Goal: Information Seeking & Learning: Compare options

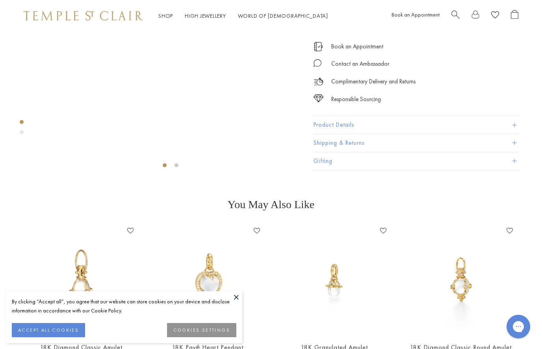
scroll to position [32, 0]
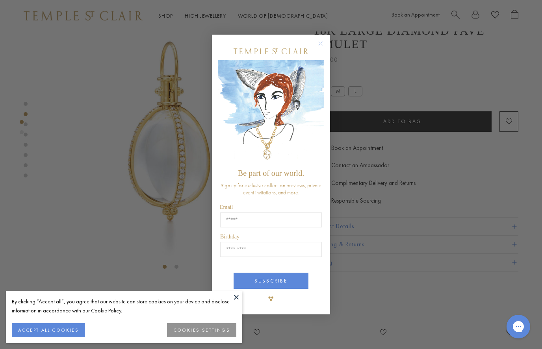
click at [110, 122] on div "Close dialog Be part of our world. Sign up for exclusive collection previews, p…" at bounding box center [271, 174] width 542 height 349
click at [322, 45] on circle "Close dialog" at bounding box center [320, 43] width 9 height 9
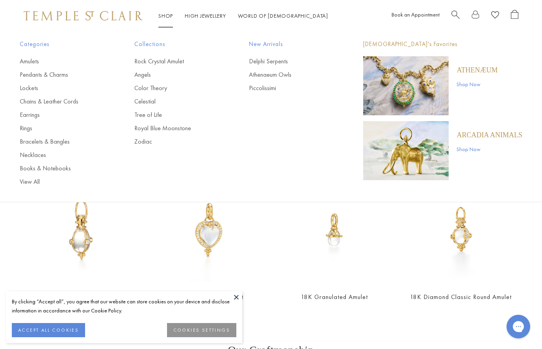
scroll to position [183, 0]
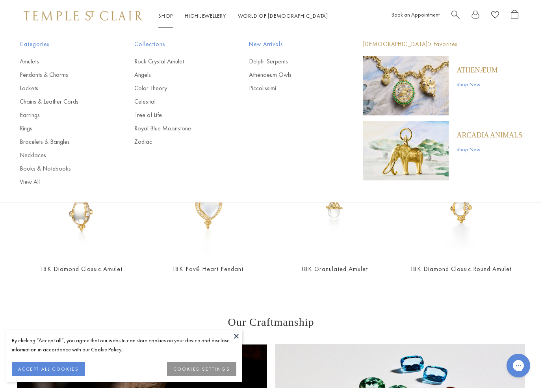
click at [236, 333] on button at bounding box center [236, 336] width 12 height 12
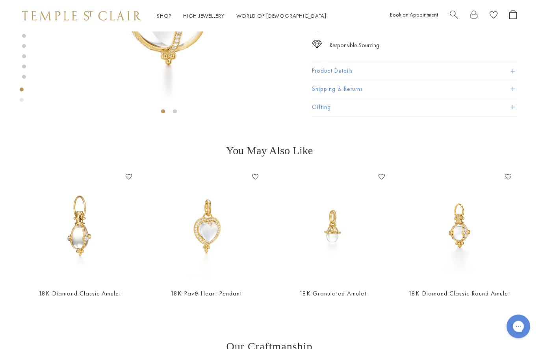
scroll to position [187, 2]
click at [422, 70] on button "Product Details" at bounding box center [414, 72] width 205 height 18
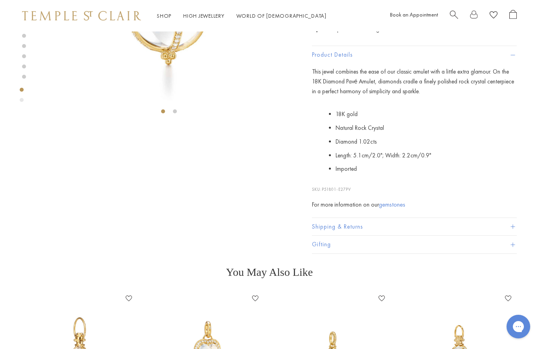
click at [485, 283] on section "You May Also Like 18K Diamond Classic Amulet Add to Wishlist From $2,150 18K Pa…" at bounding box center [269, 348] width 542 height 165
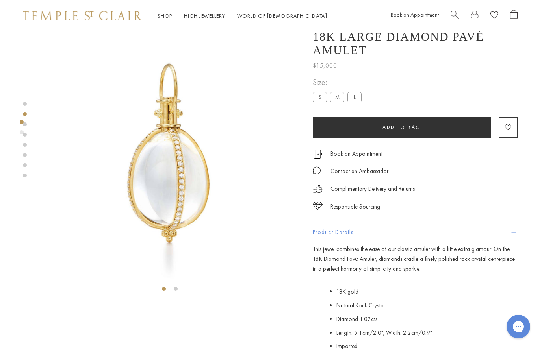
scroll to position [0, 1]
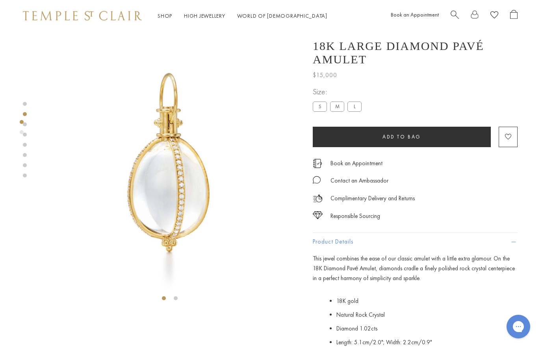
click at [167, 15] on link "Shop Shop" at bounding box center [165, 15] width 15 height 7
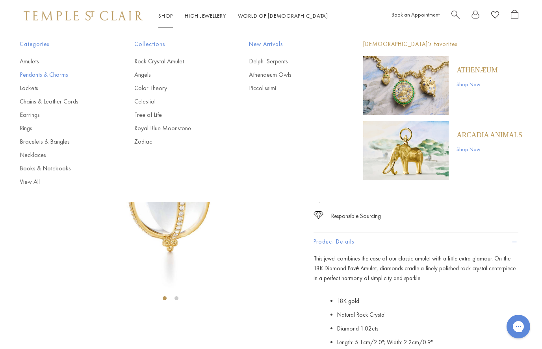
click at [60, 76] on link "Pendants & Charms" at bounding box center [61, 75] width 83 height 9
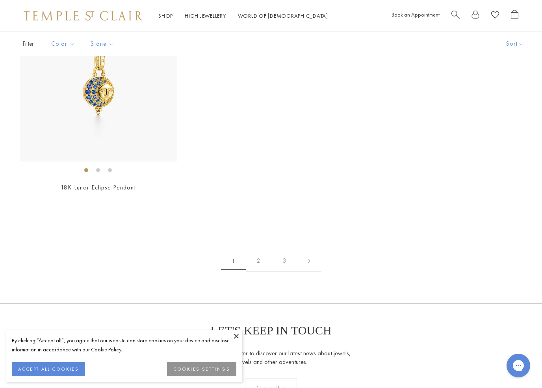
scroll to position [4801, 0]
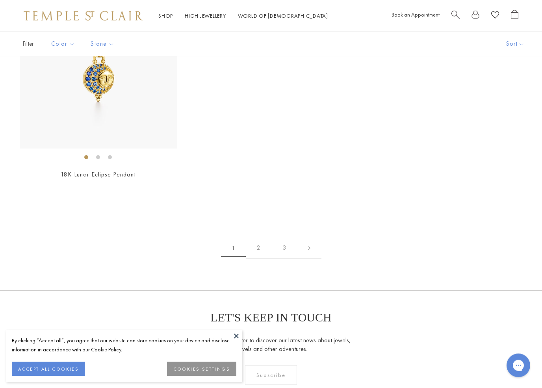
click at [259, 238] on link "2" at bounding box center [259, 249] width 26 height 22
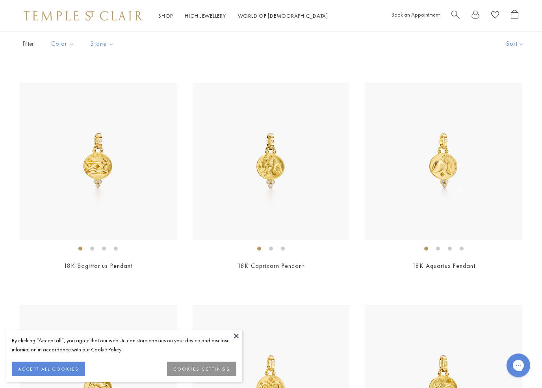
scroll to position [269, 0]
click at [299, 183] on img at bounding box center [271, 161] width 157 height 157
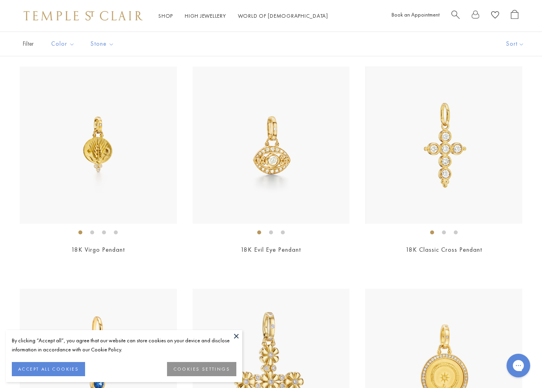
scroll to position [964, 0]
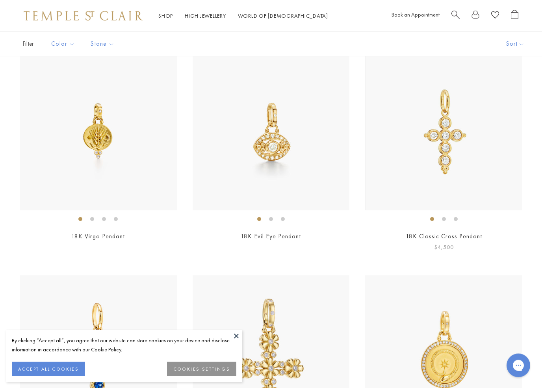
click at [450, 156] on img at bounding box center [443, 132] width 157 height 157
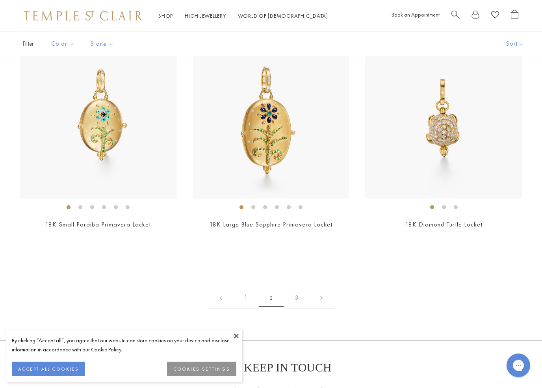
scroll to position [4085, 0]
click at [299, 288] on link "3" at bounding box center [297, 298] width 26 height 22
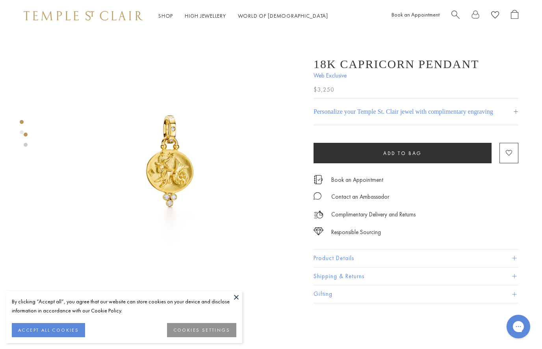
scroll to position [0, 2]
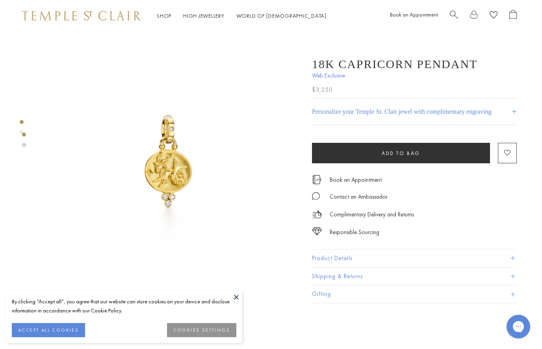
click at [236, 297] on button at bounding box center [236, 298] width 12 height 12
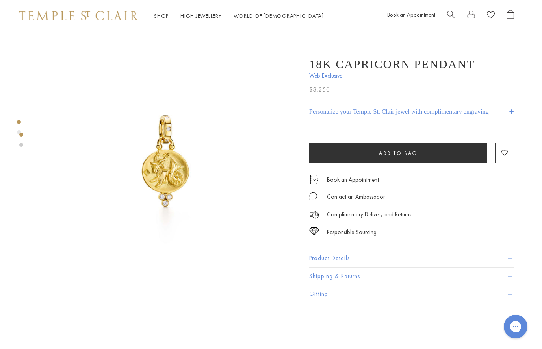
scroll to position [0, 0]
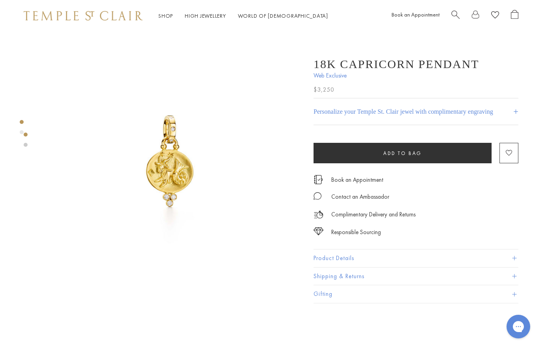
click at [32, 142] on div at bounding box center [162, 300] width 325 height 537
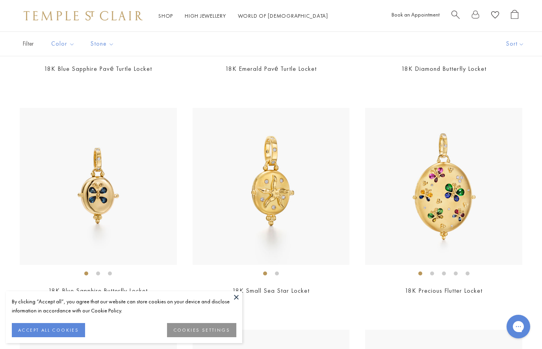
scroll to position [238, 0]
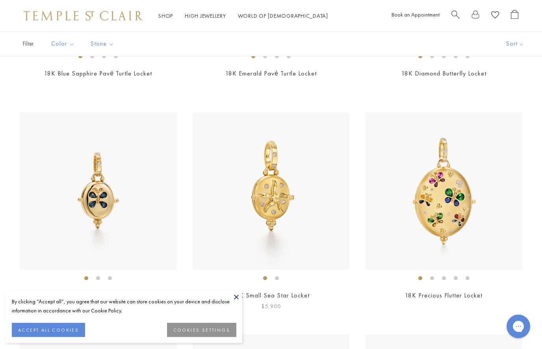
click at [264, 199] on img at bounding box center [271, 191] width 157 height 157
